Goal: Find specific page/section: Find specific page/section

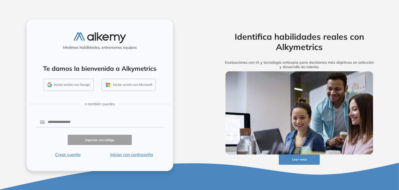
click at [136, 153] on button "Iniciar con contraseña" at bounding box center [132, 154] width 64 height 6
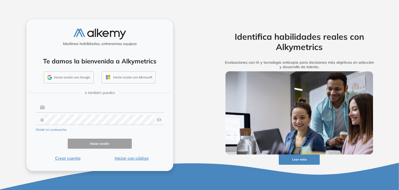
click at [92, 107] on input "text" at bounding box center [104, 107] width 119 height 10
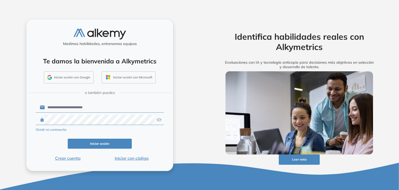
click at [157, 121] on img at bounding box center [159, 120] width 5 height 10
click at [28, 119] on div "**********" at bounding box center [99, 95] width 147 height 152
drag, startPoint x: 100, startPoint y: 106, endPoint x: 11, endPoint y: 102, distance: 89.9
click at [11, 102] on div "**********" at bounding box center [100, 95] width 200 height 190
paste input "*"
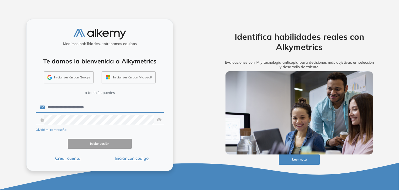
type input "**********"
click at [96, 143] on button "Iniciar sesión" at bounding box center [100, 143] width 64 height 10
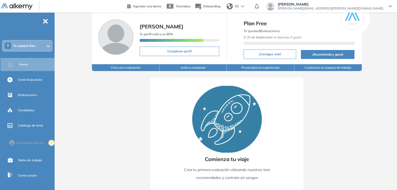
scroll to position [38, 0]
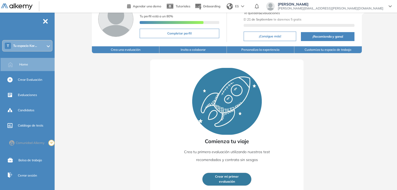
click at [19, 44] on span "Tu espacio Kar..." at bounding box center [25, 46] width 24 height 4
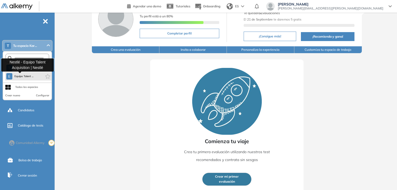
click at [22, 76] on span "Equipo Talent ..." at bounding box center [23, 76] width 19 height 4
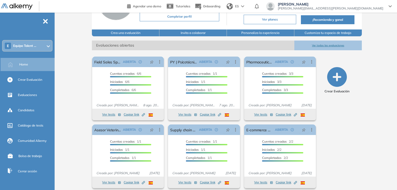
scroll to position [59, 0]
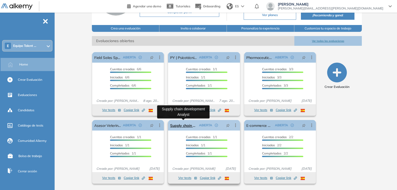
click at [180, 126] on link "Supply chain development Analyst" at bounding box center [183, 125] width 27 height 11
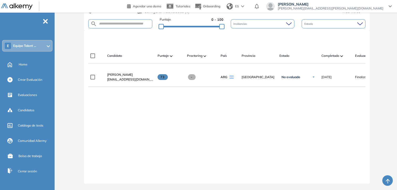
scroll to position [133, 0]
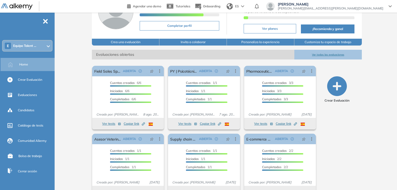
scroll to position [59, 0]
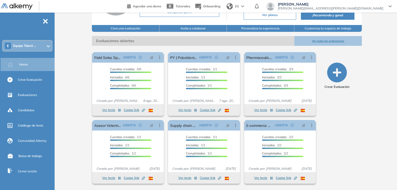
click at [322, 40] on button "Ver todas las evaluaciones" at bounding box center [328, 41] width 68 height 10
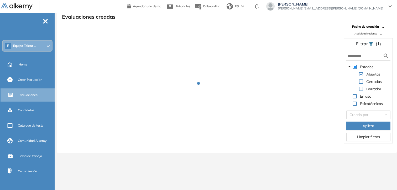
scroll to position [13, 0]
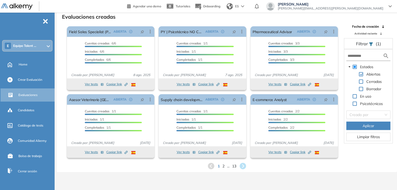
click at [356, 104] on span at bounding box center [355, 103] width 4 height 4
click at [359, 125] on button "Aplicar" at bounding box center [368, 125] width 44 height 8
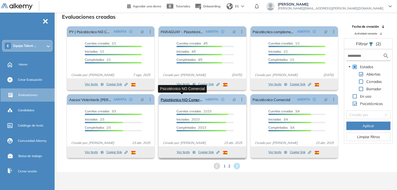
click at [187, 97] on link "Psicotécnico NO Comercial" at bounding box center [182, 99] width 42 height 11
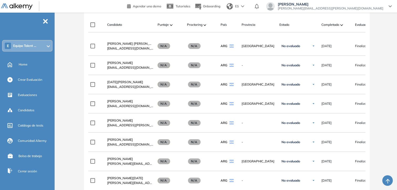
scroll to position [185, 0]
